Goal: Task Accomplishment & Management: Use online tool/utility

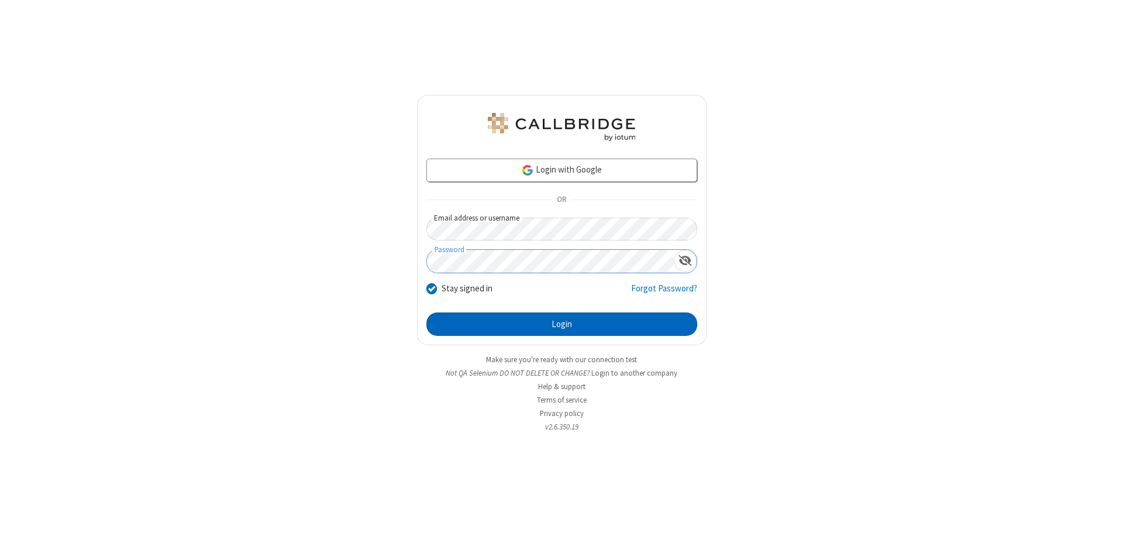
click at [562, 324] on button "Login" at bounding box center [562, 323] width 271 height 23
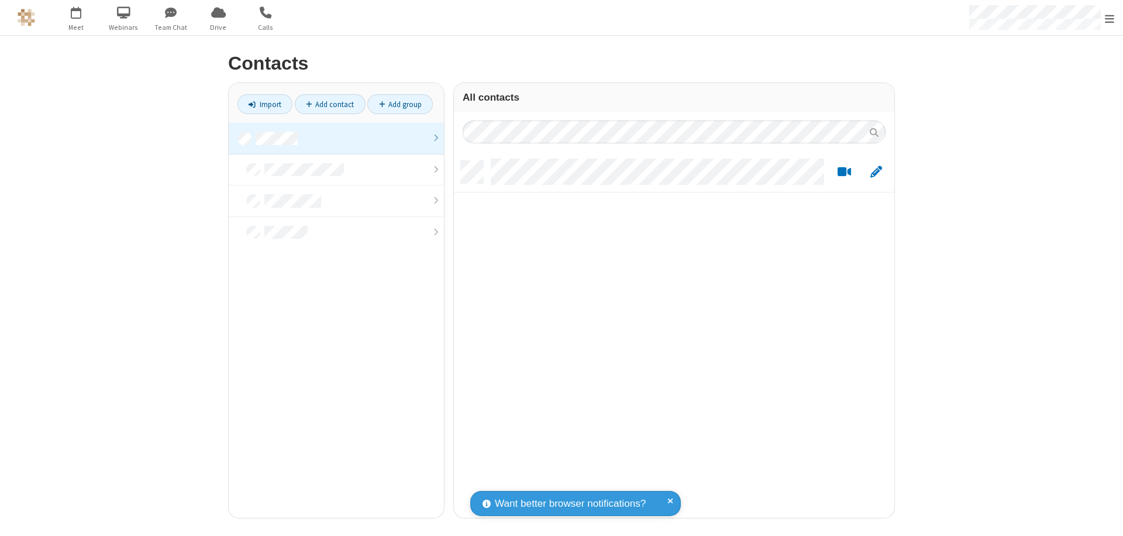
click at [336, 138] on link at bounding box center [336, 139] width 215 height 32
click at [265, 104] on link "Import" at bounding box center [265, 104] width 55 height 20
